Goal: Find specific page/section: Find specific page/section

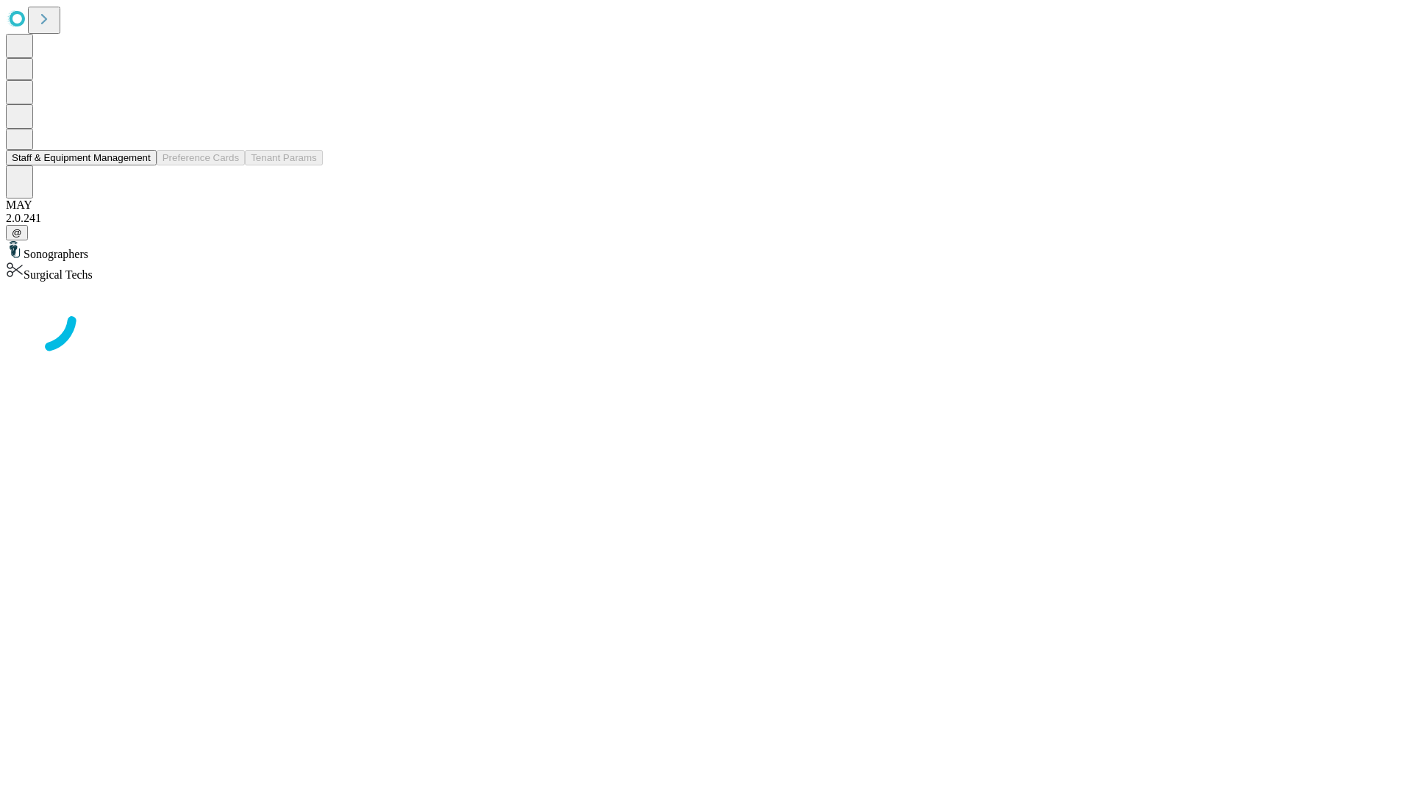
click at [140, 165] on button "Staff & Equipment Management" at bounding box center [81, 157] width 151 height 15
